Goal: Task Accomplishment & Management: Use online tool/utility

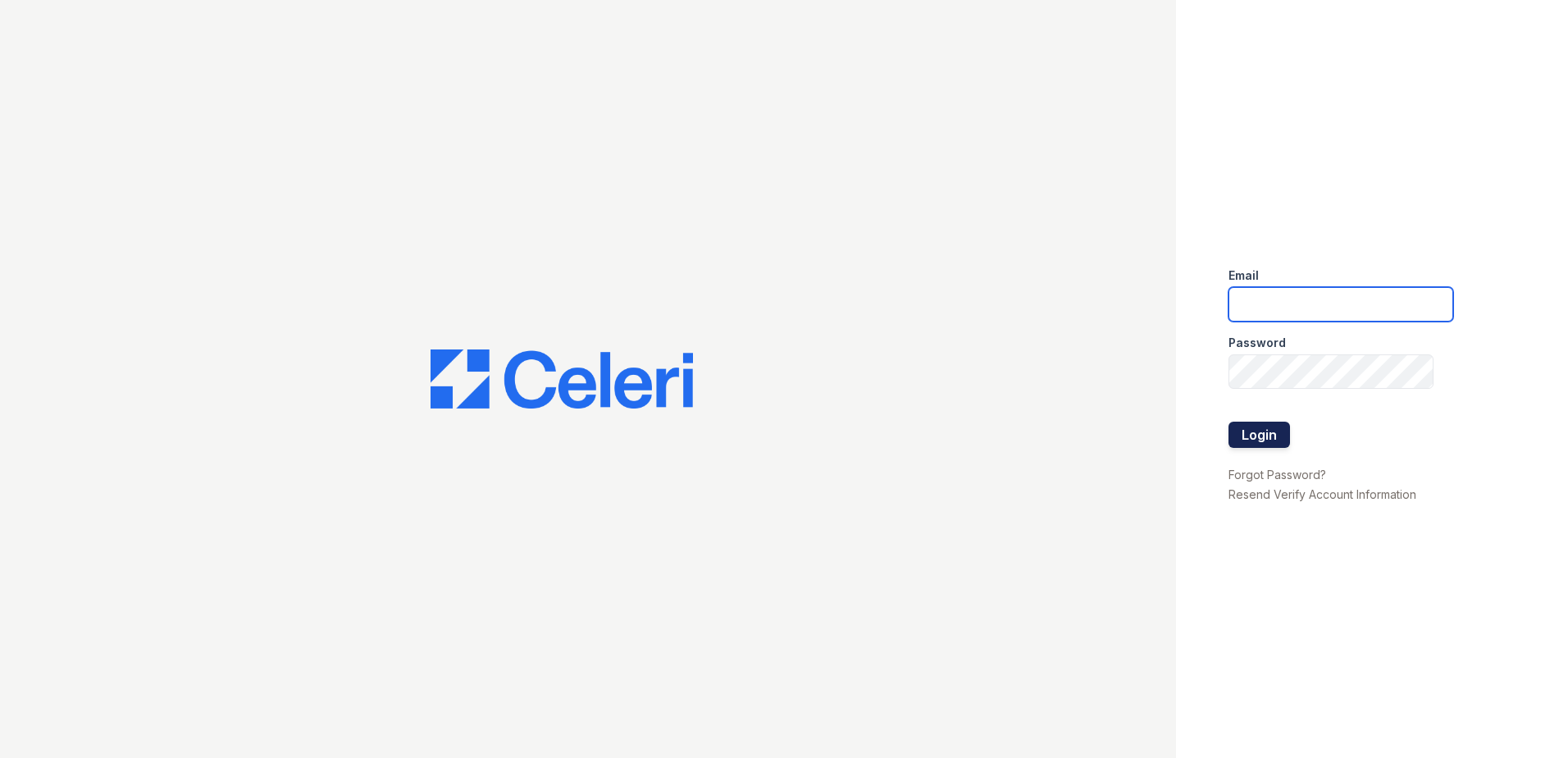
type input "dperez-rodriguez@trinity-pm.com"
click at [1265, 427] on button "Login" at bounding box center [1258, 434] width 61 height 27
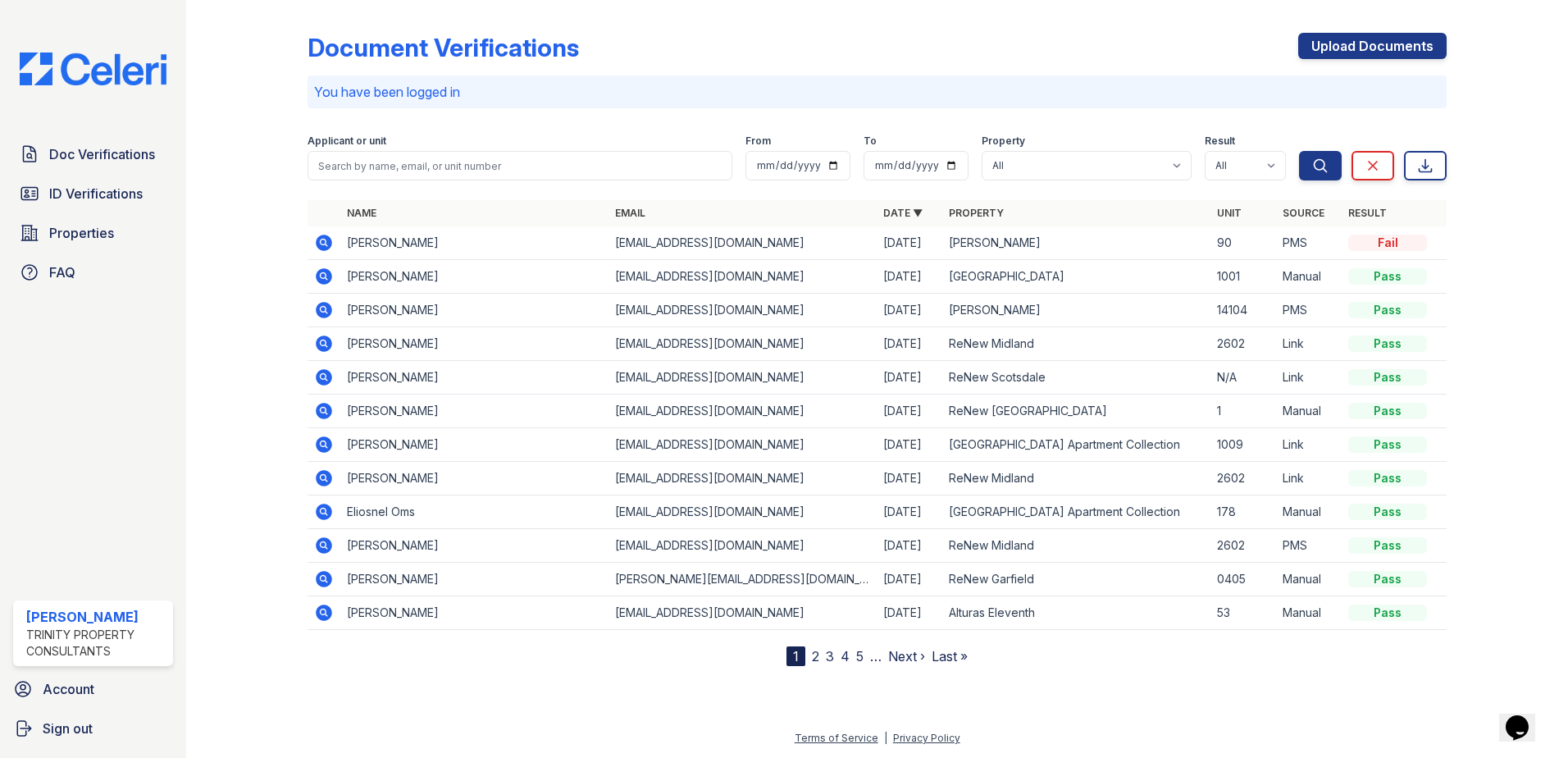
click at [817, 659] on link "2" at bounding box center [815, 657] width 7 height 16
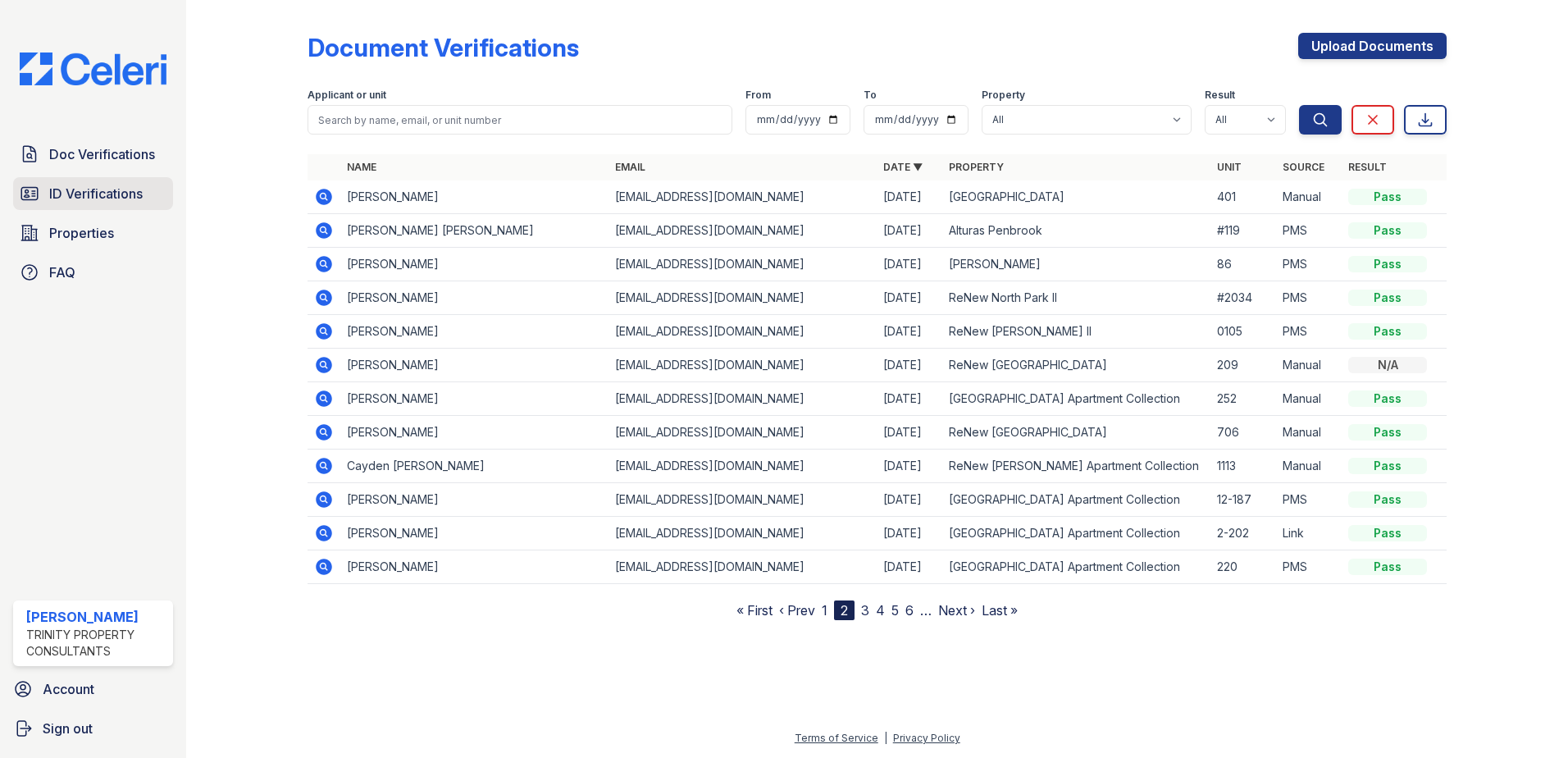
click at [79, 202] on span "ID Verifications" at bounding box center [96, 194] width 93 height 20
